Goal: Information Seeking & Learning: Learn about a topic

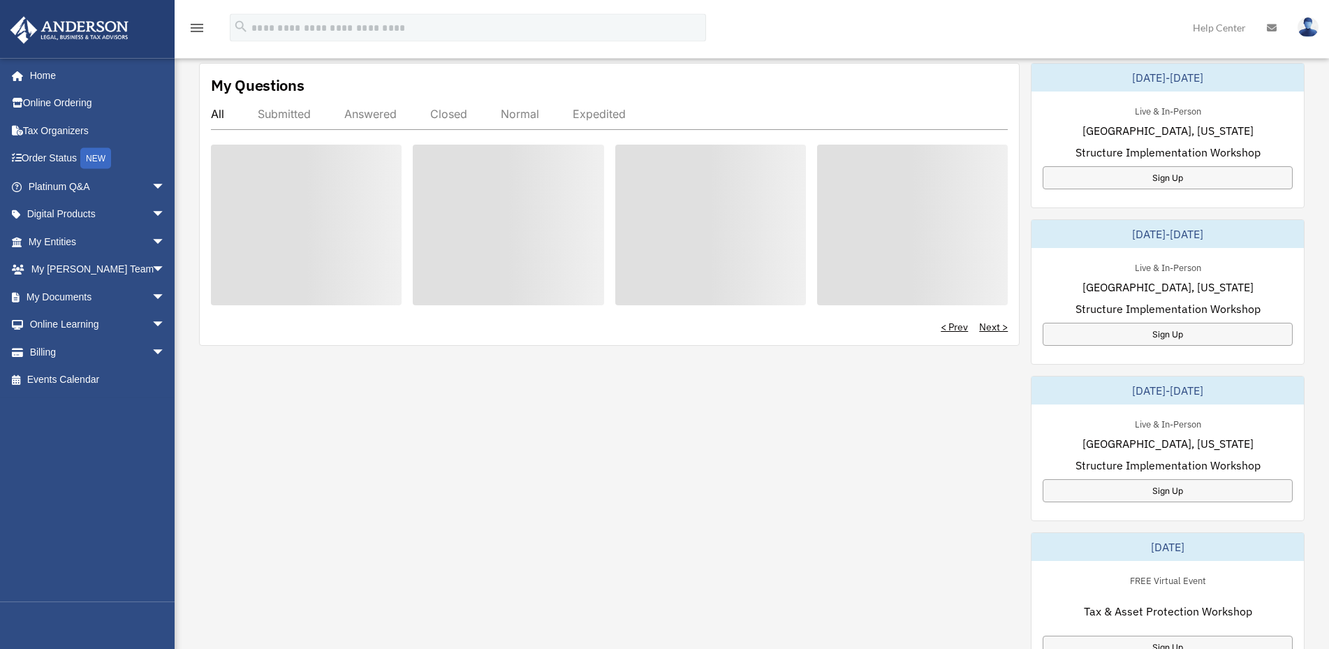
scroll to position [499, 0]
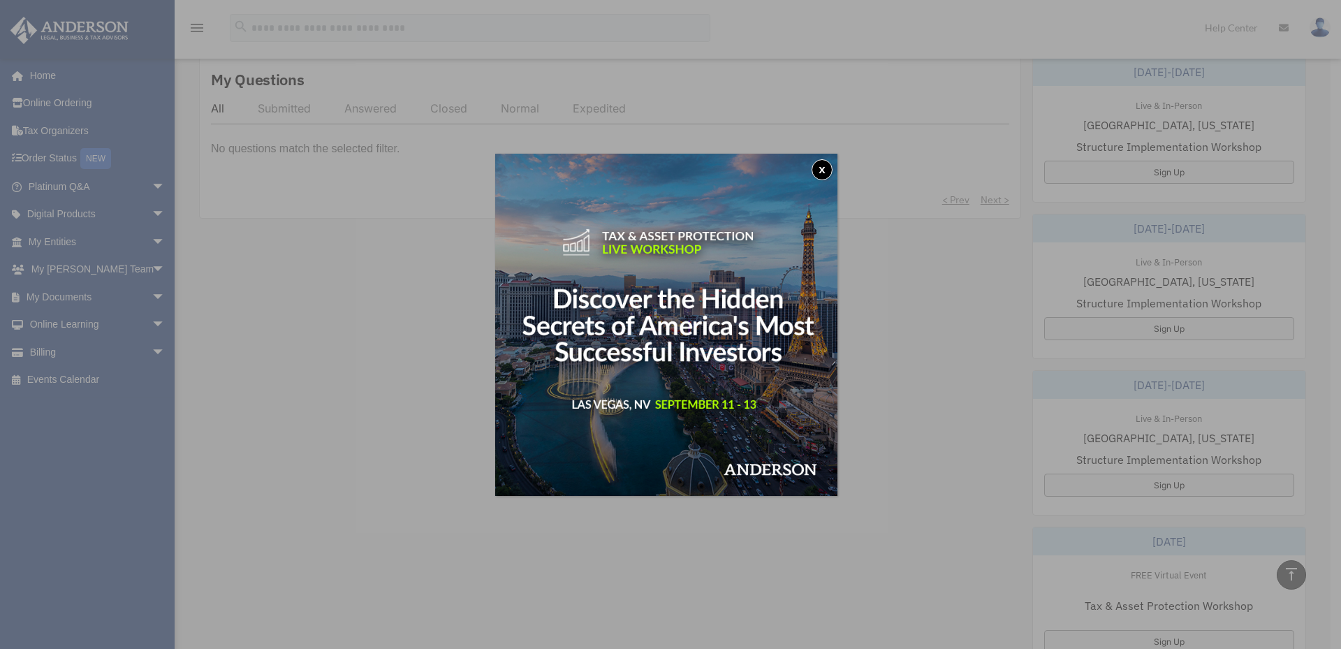
click at [145, 108] on div "x" at bounding box center [670, 324] width 1341 height 649
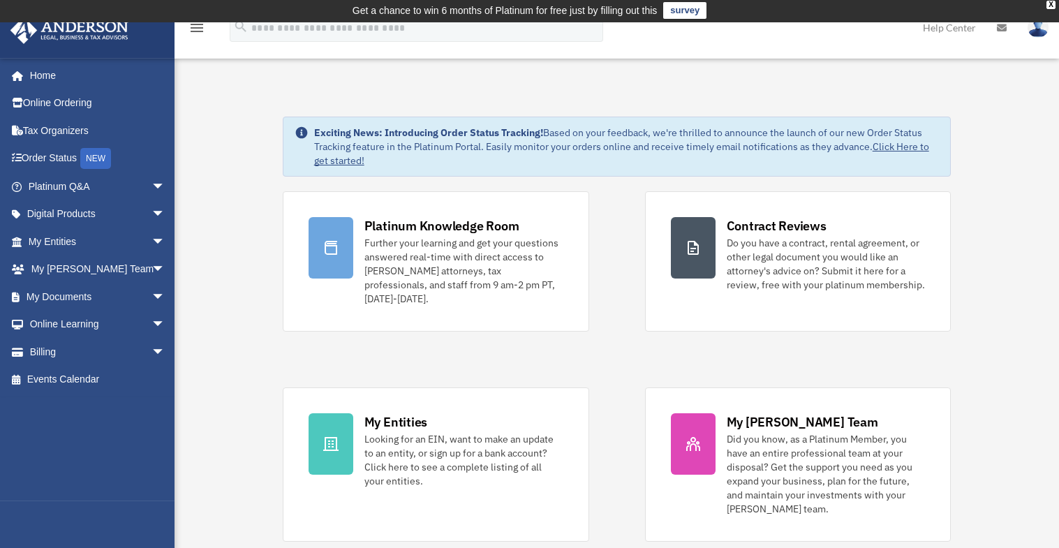
scroll to position [0, 0]
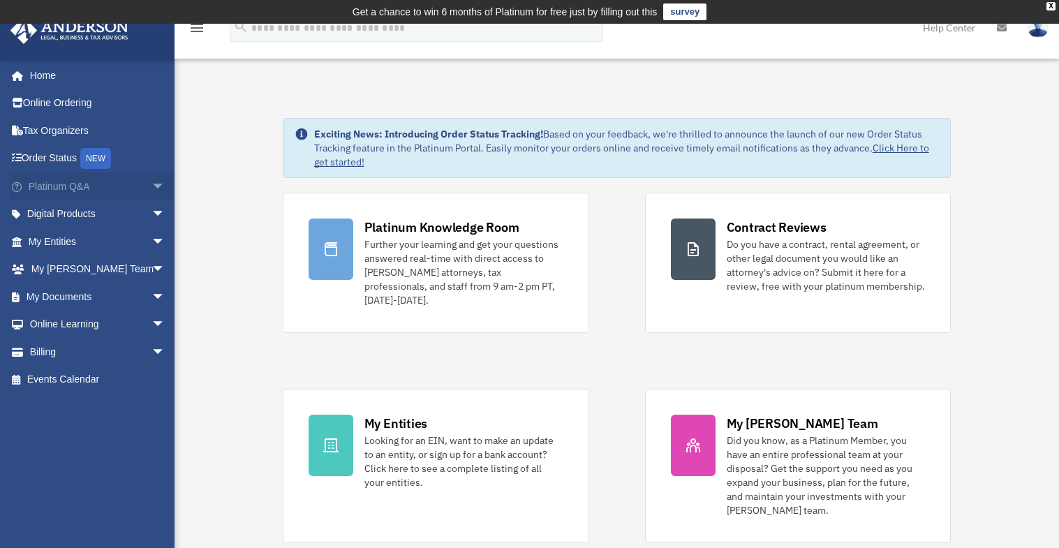
click at [152, 190] on span "arrow_drop_down" at bounding box center [166, 186] width 28 height 29
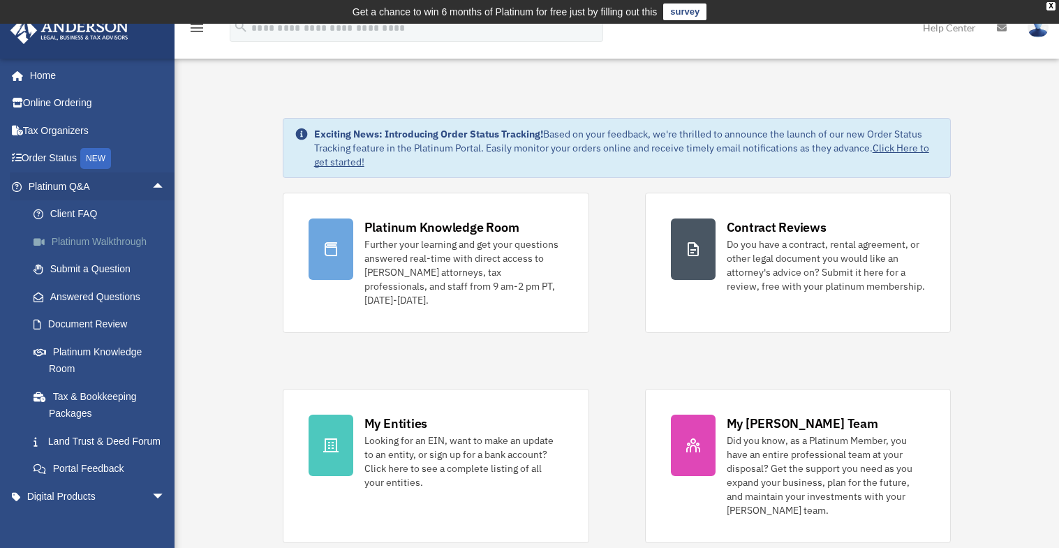
click at [100, 241] on link "Platinum Walkthrough" at bounding box center [103, 242] width 167 height 28
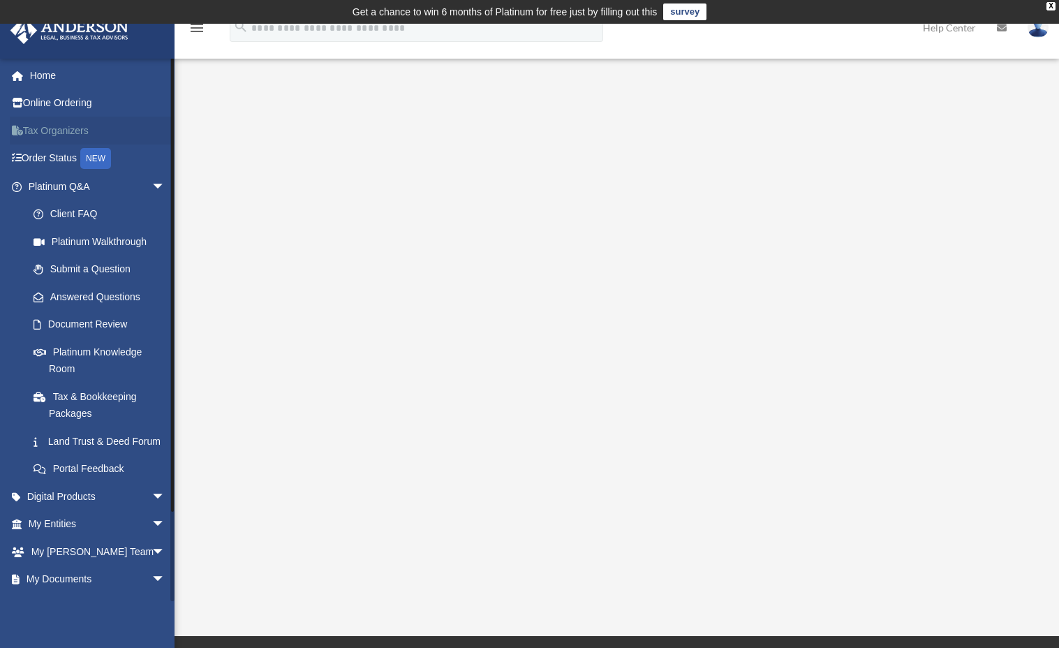
click at [47, 130] on link "Tax Organizers" at bounding box center [98, 131] width 177 height 28
click at [48, 133] on link "Tax Organizers" at bounding box center [98, 131] width 177 height 28
click at [58, 158] on link "Order Status NEW" at bounding box center [98, 159] width 177 height 29
click at [104, 320] on link "Document Review" at bounding box center [103, 325] width 167 height 28
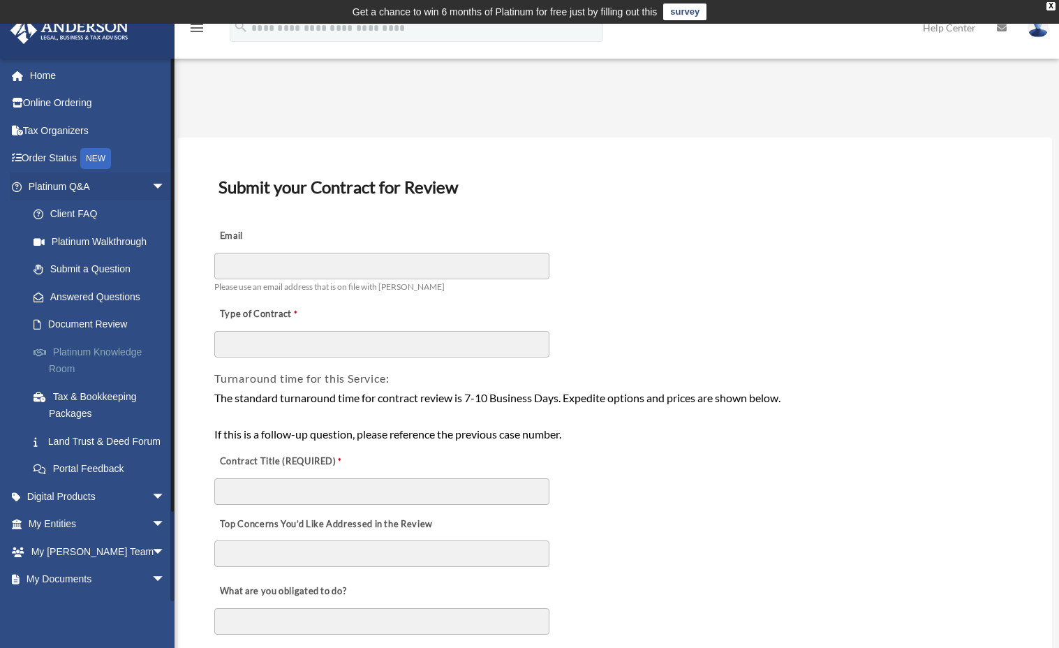
click at [104, 351] on link "Platinum Knowledge Room" at bounding box center [103, 360] width 167 height 45
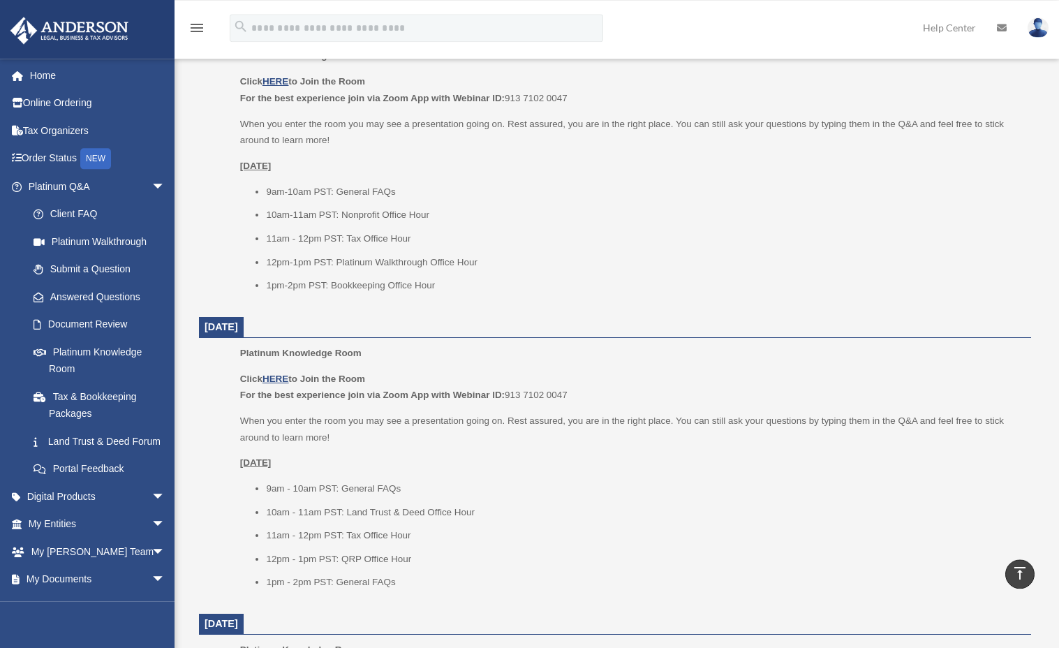
scroll to position [641, 0]
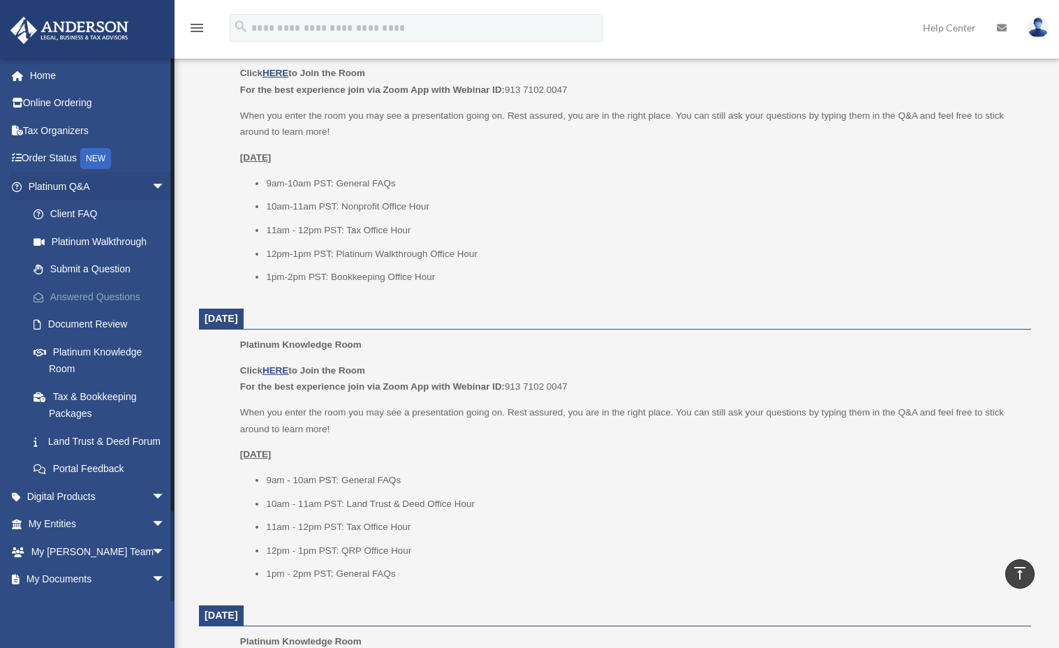
click at [119, 295] on link "Answered Questions" at bounding box center [103, 297] width 167 height 28
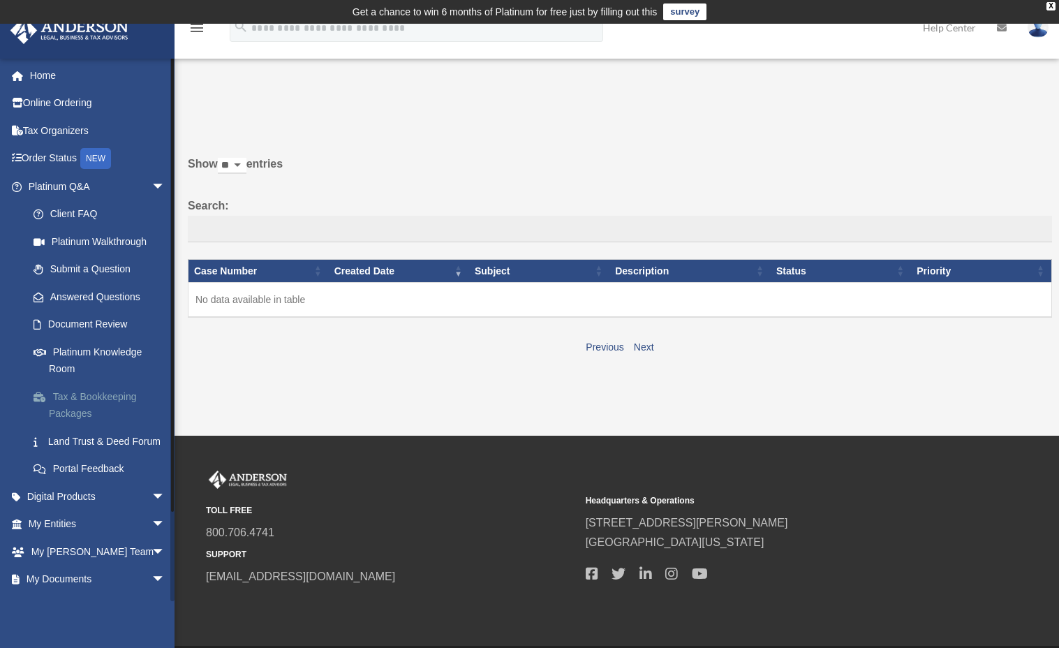
click at [65, 396] on link "Tax & Bookkeeping Packages" at bounding box center [103, 405] width 167 height 45
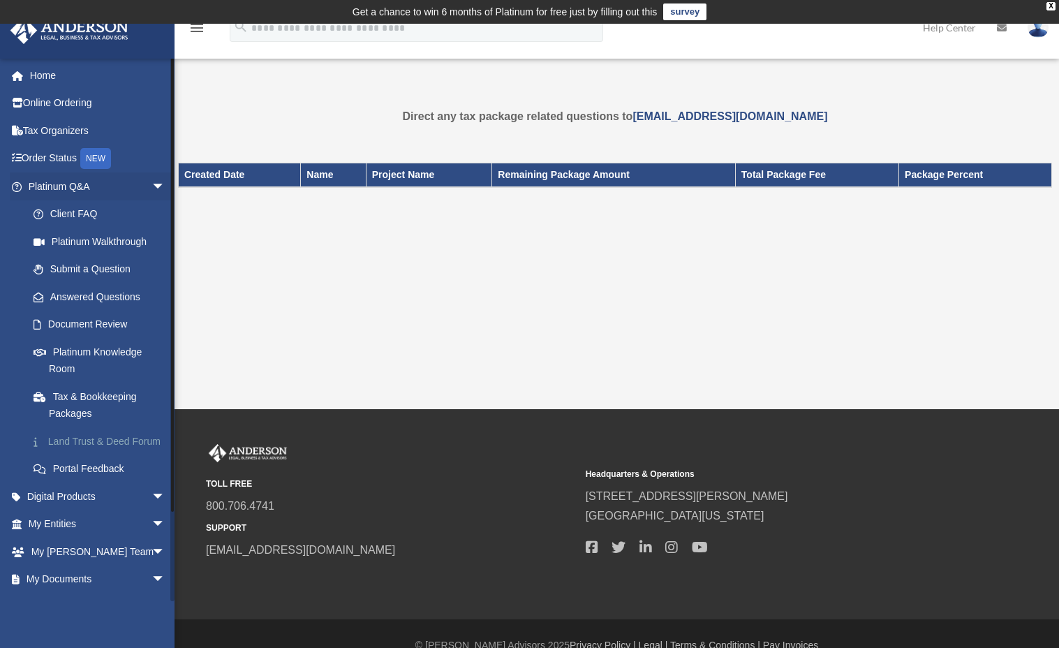
click at [61, 450] on link "Land Trust & Deed Forum" at bounding box center [103, 441] width 167 height 28
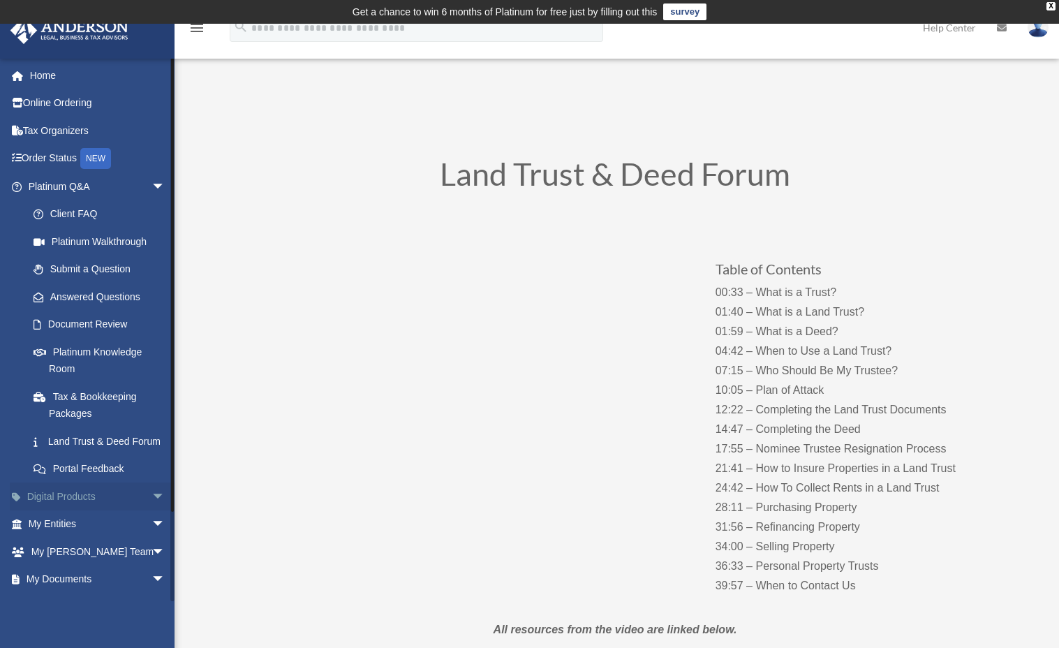
click at [152, 511] on span "arrow_drop_down" at bounding box center [166, 496] width 28 height 29
click at [101, 533] on div "Tax Toolbox" at bounding box center [109, 523] width 120 height 17
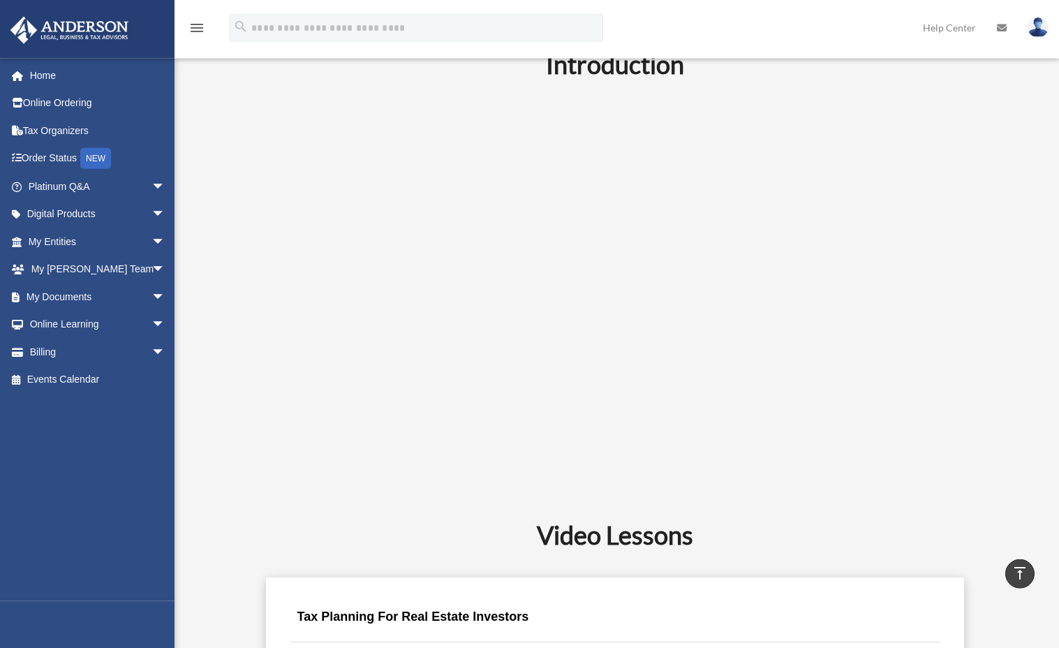
scroll to position [356, 0]
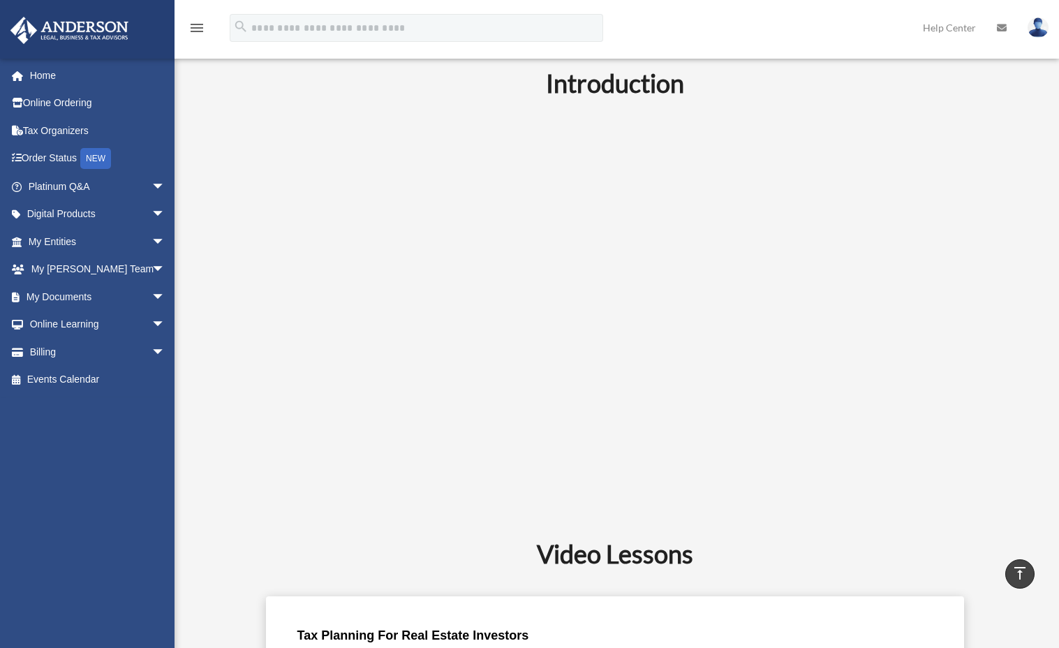
click at [779, 33] on div "menu search Site Menu add [EMAIL_ADDRESS][DOMAIN_NAME] My Profile Reset Passwor…" at bounding box center [529, 33] width 1038 height 47
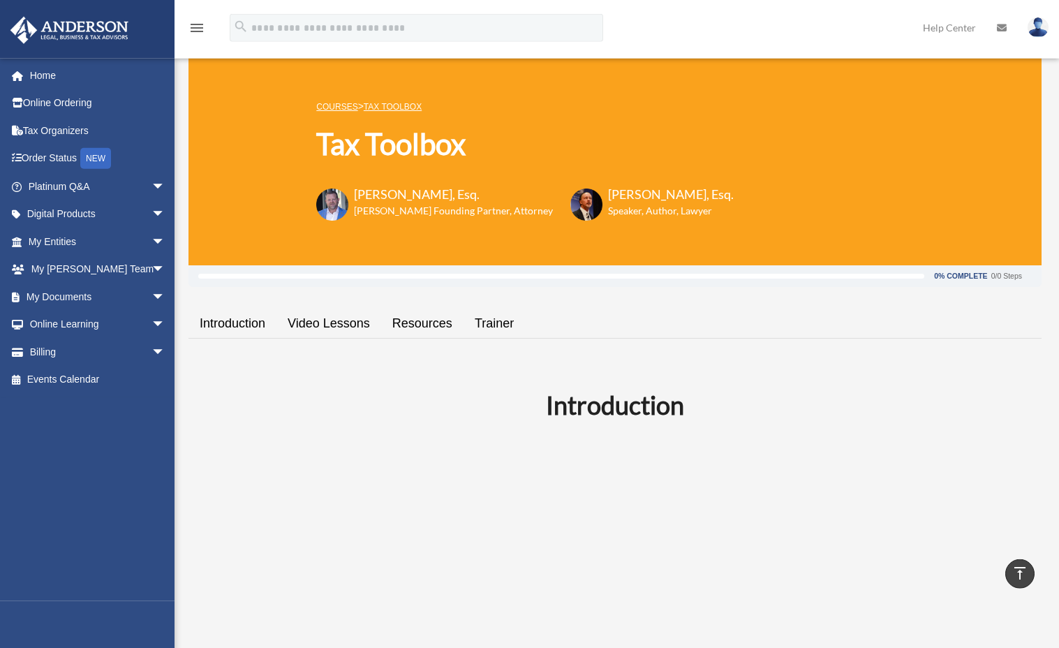
scroll to position [0, 0]
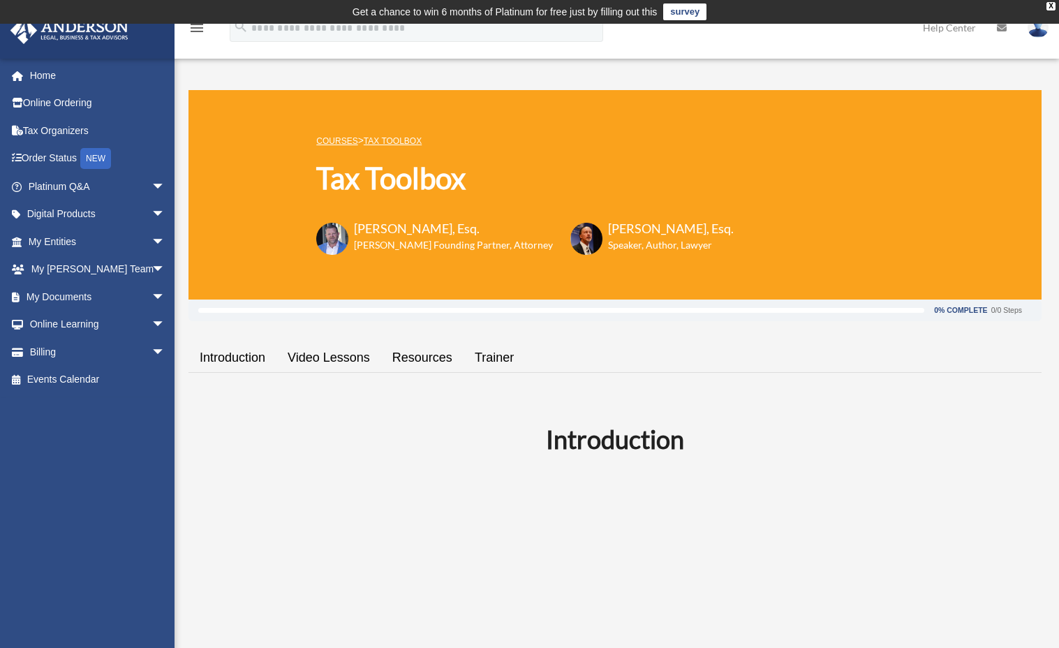
click at [230, 357] on link "Introduction" at bounding box center [233, 358] width 88 height 40
click at [346, 355] on link "Video Lessons" at bounding box center [328, 358] width 105 height 40
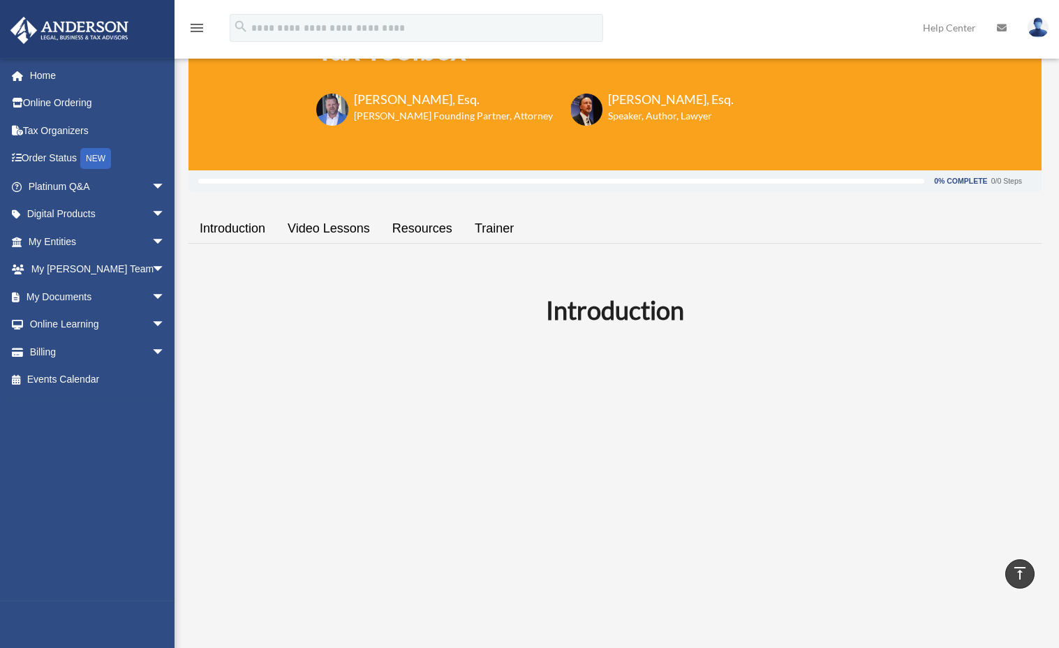
scroll to position [105, 0]
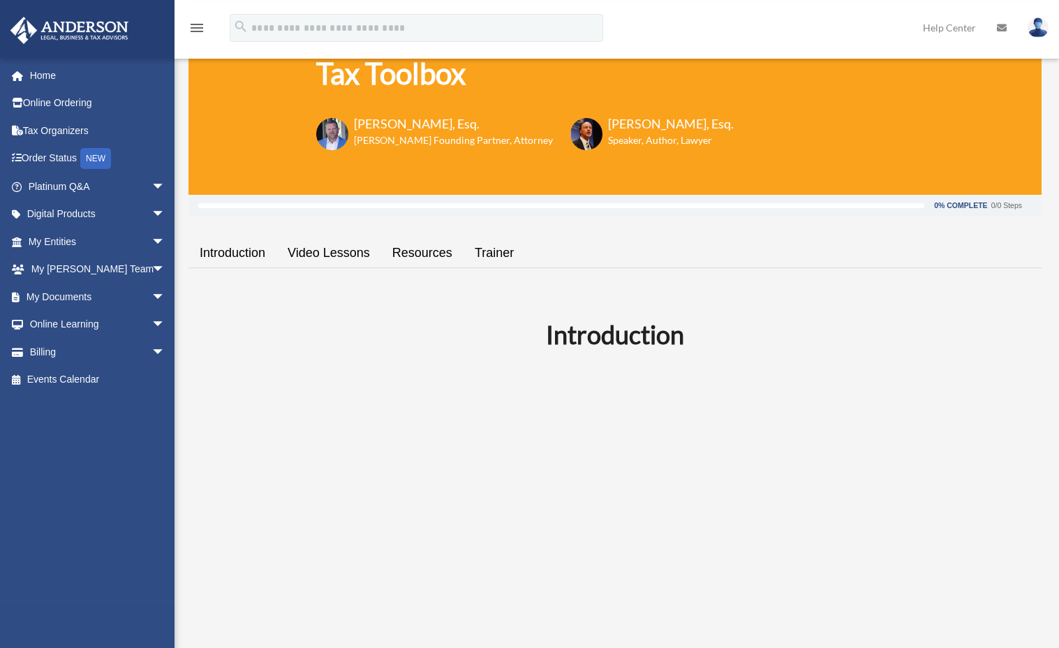
click at [420, 251] on link "Resources" at bounding box center [422, 253] width 82 height 40
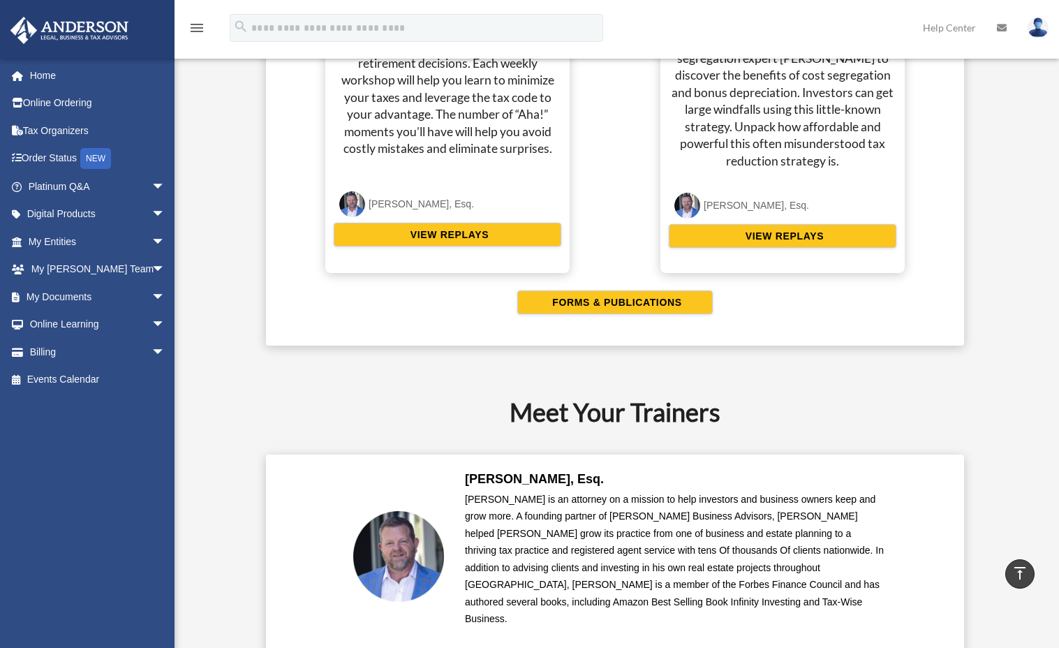
scroll to position [2777, 0]
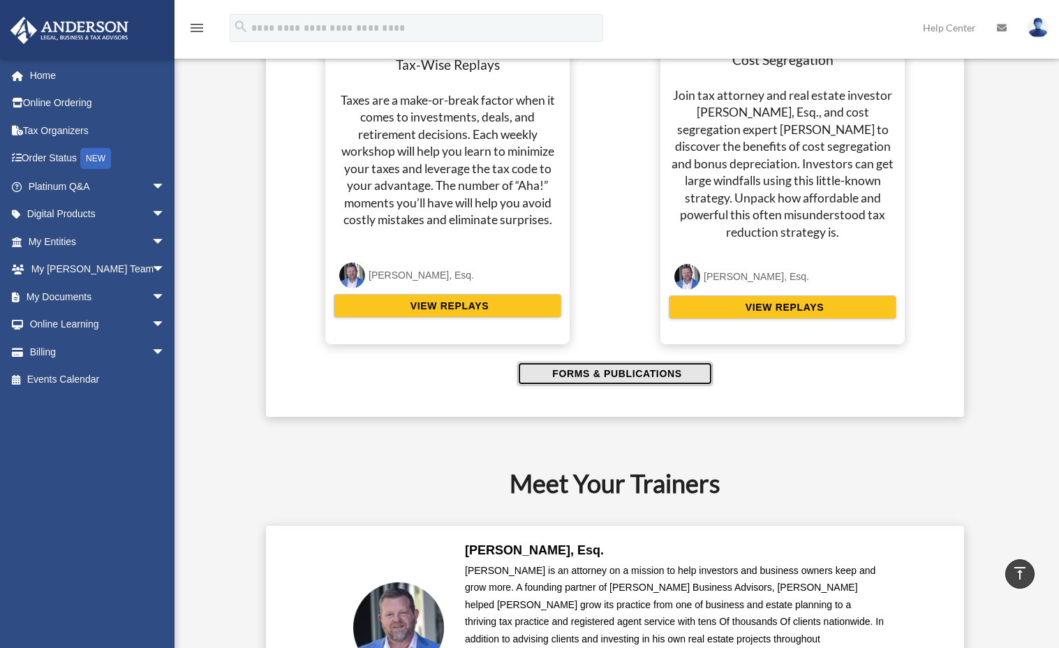
click at [614, 369] on span "FORMS & PUBLICATIONS" at bounding box center [614, 374] width 133 height 14
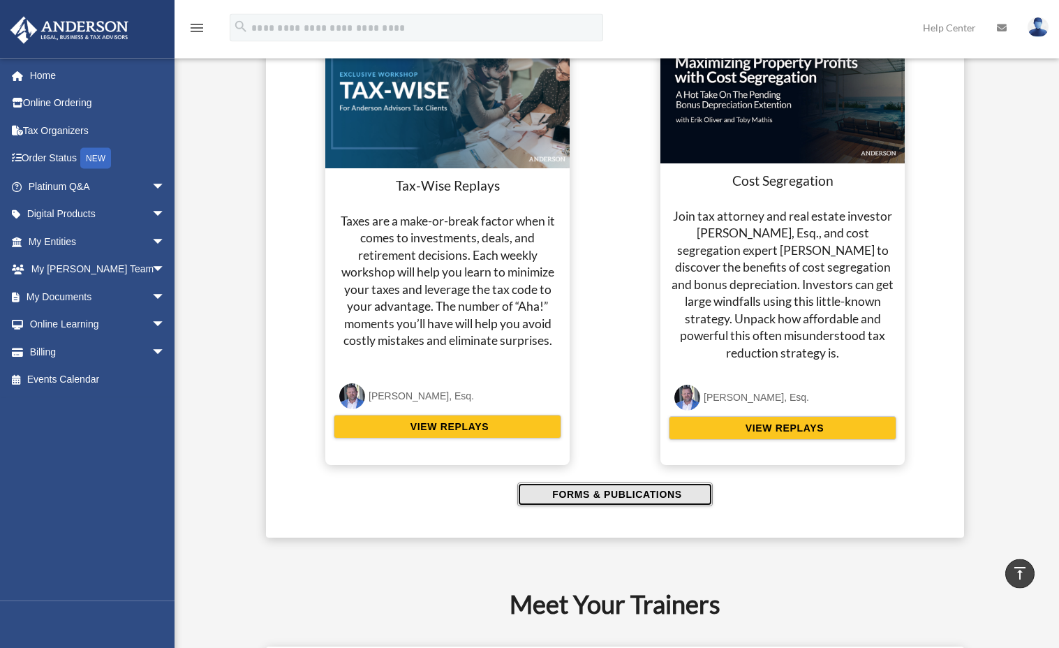
scroll to position [2563, 0]
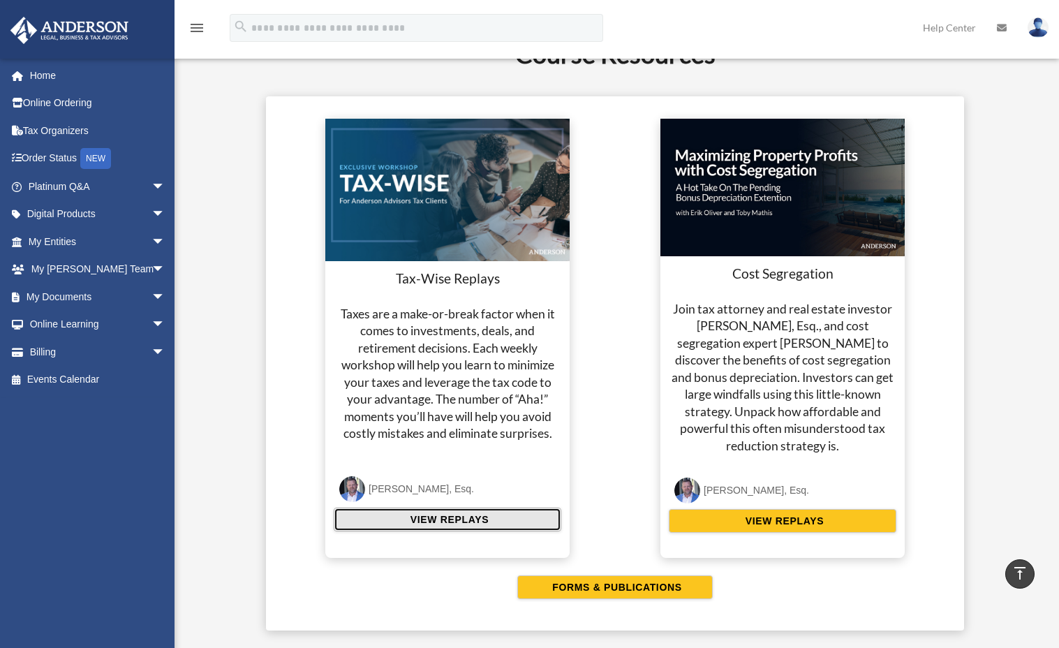
click at [460, 521] on span "VIEW REPLAYS" at bounding box center [447, 519] width 82 height 14
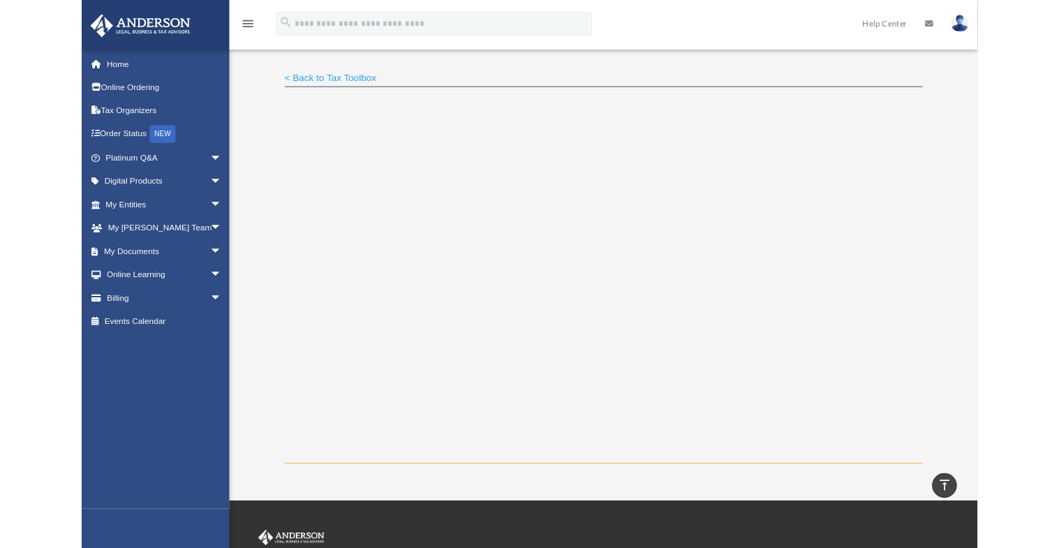
scroll to position [122, 0]
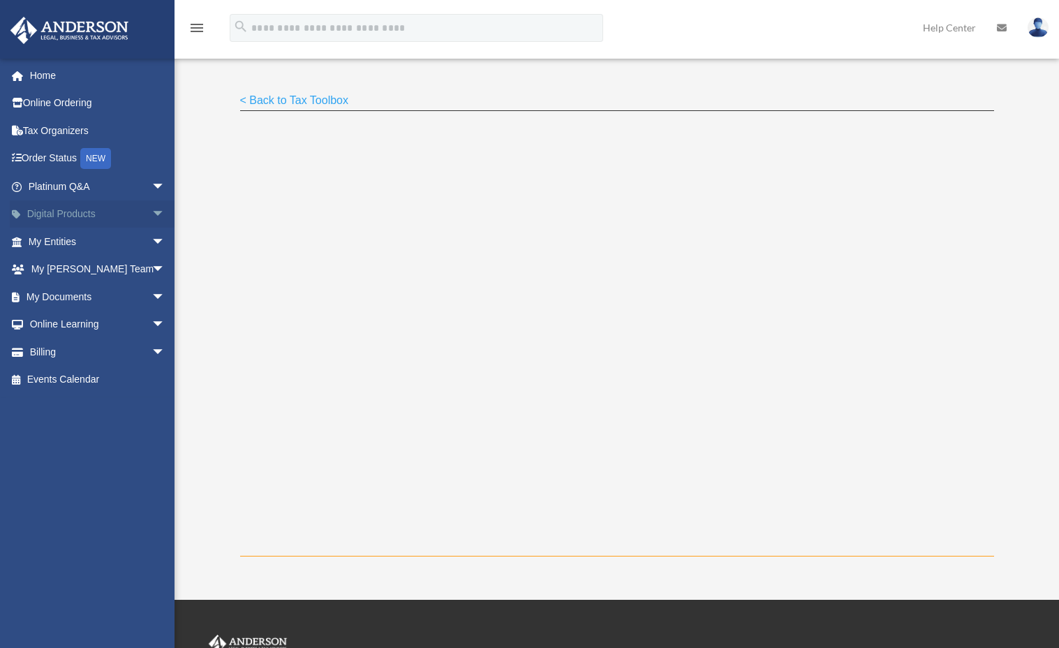
click at [152, 211] on span "arrow_drop_down" at bounding box center [166, 214] width 28 height 29
